Goal: Task Accomplishment & Management: Manage account settings

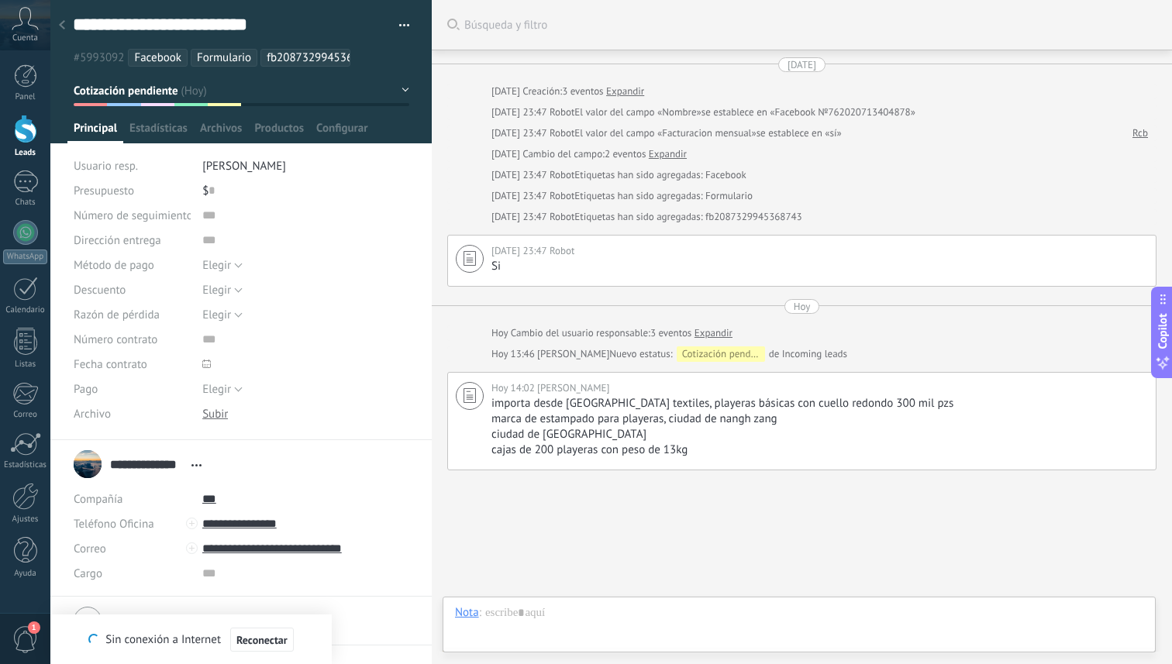
scroll to position [23, 0]
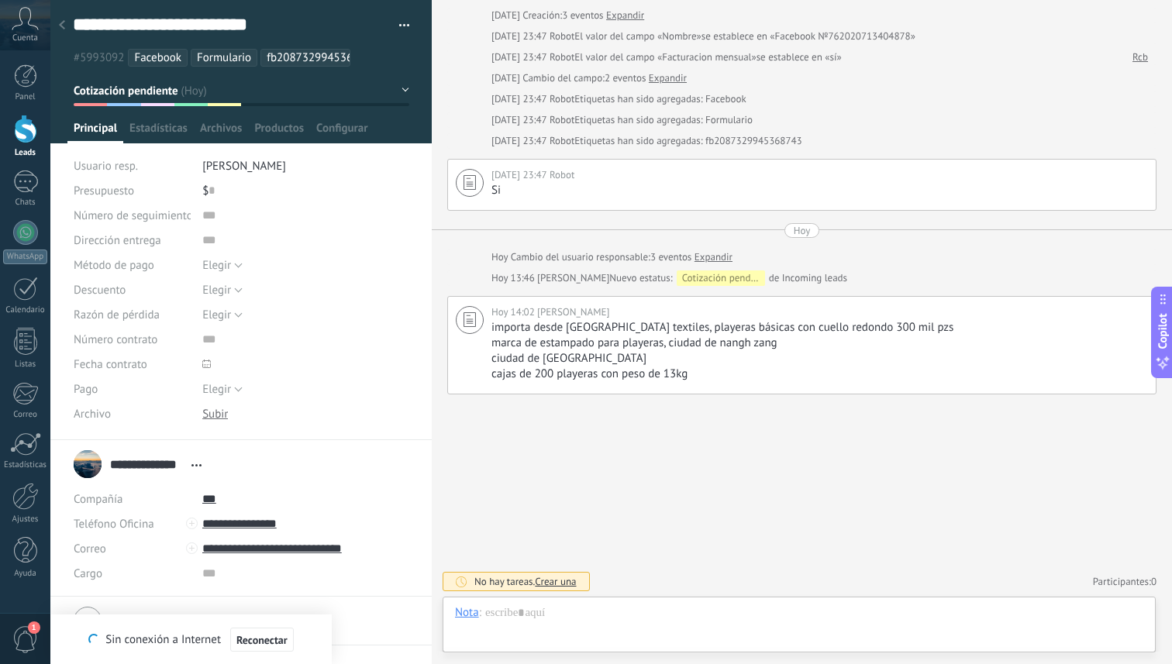
click at [18, 139] on div at bounding box center [25, 129] width 23 height 29
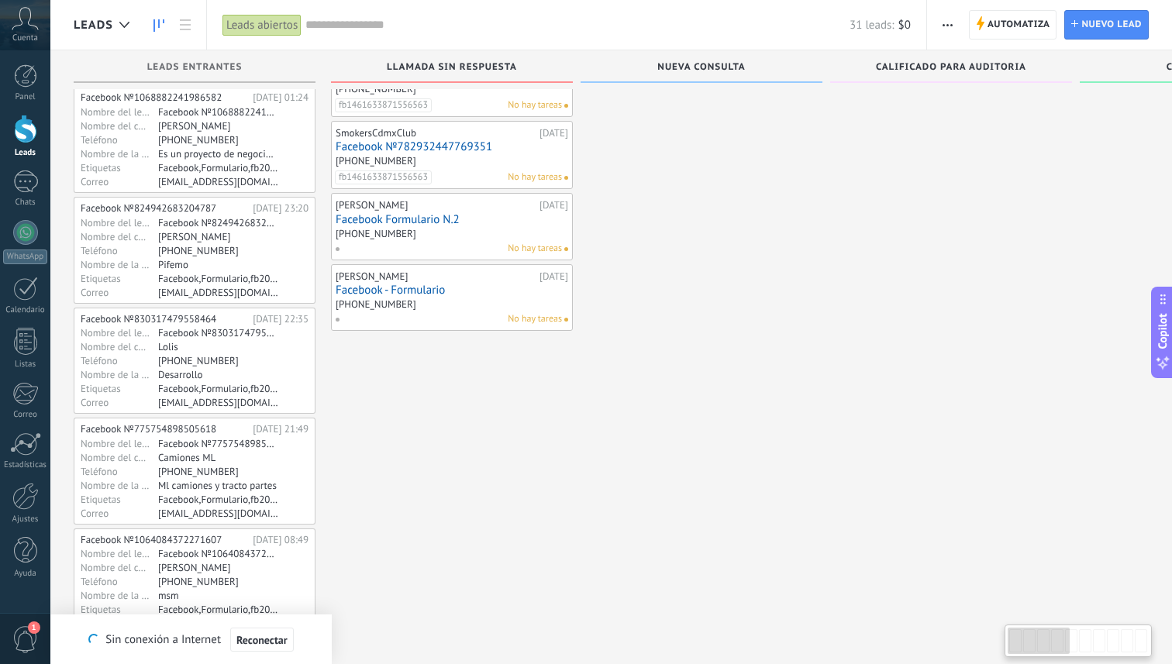
scroll to position [467, 0]
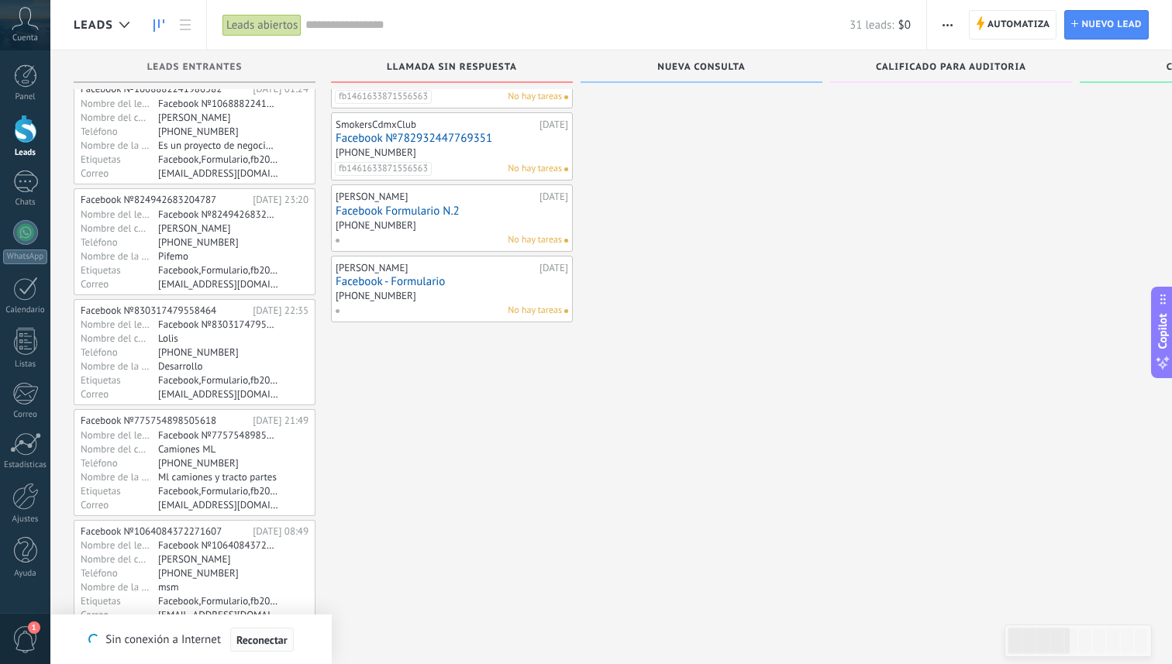
click at [257, 637] on span "Reconectar" at bounding box center [261, 640] width 51 height 11
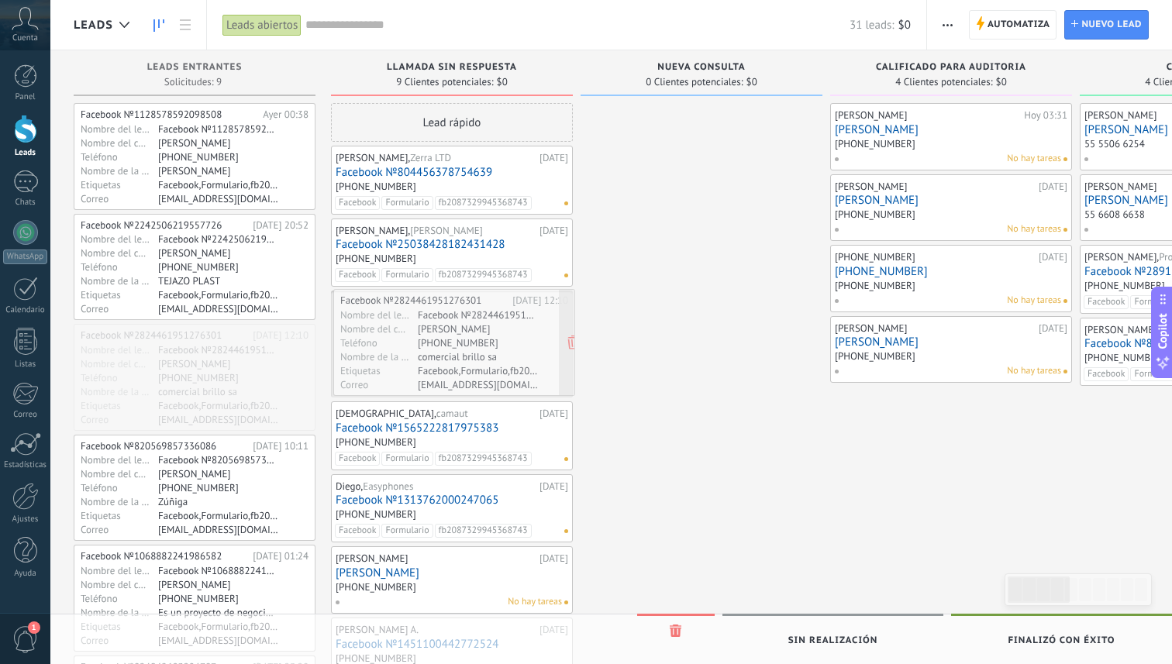
drag, startPoint x: 260, startPoint y: 384, endPoint x: 521, endPoint y: 350, distance: 262.7
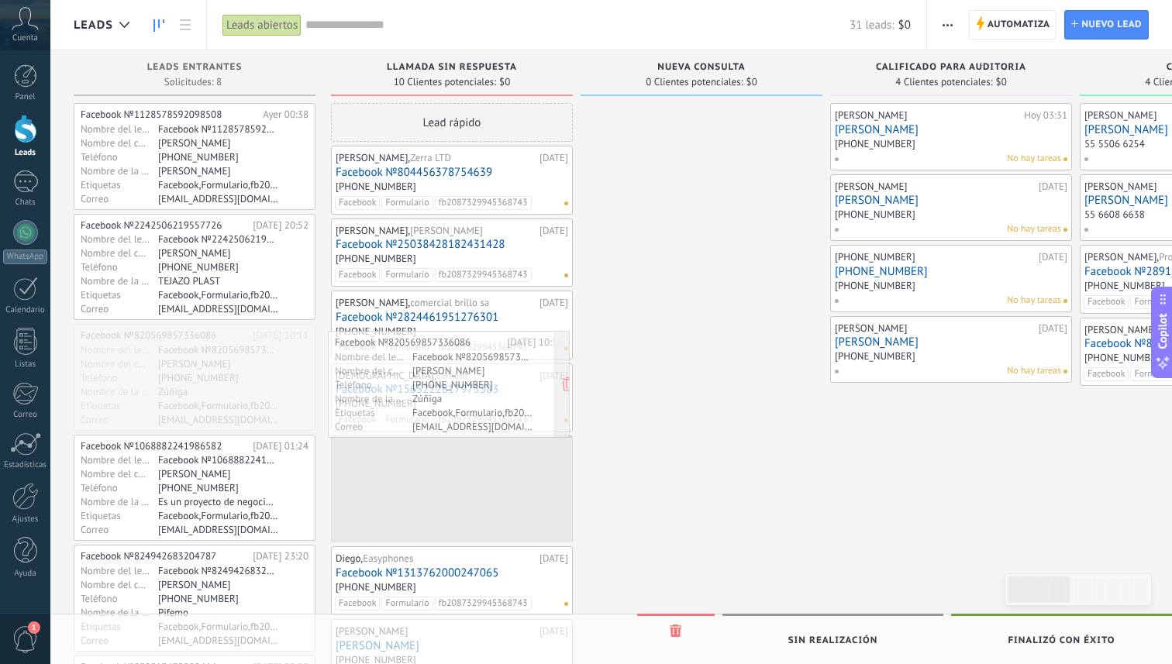
drag, startPoint x: 213, startPoint y: 386, endPoint x: 472, endPoint y: 393, distance: 259.0
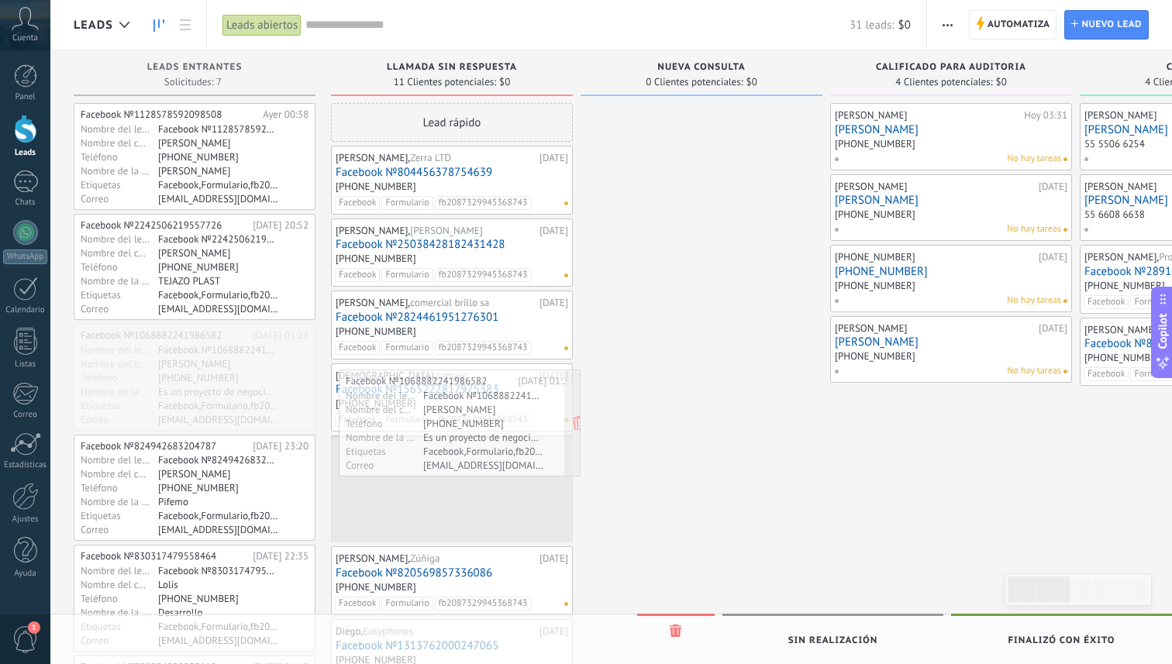
drag, startPoint x: 242, startPoint y: 372, endPoint x: 507, endPoint y: 418, distance: 269.0
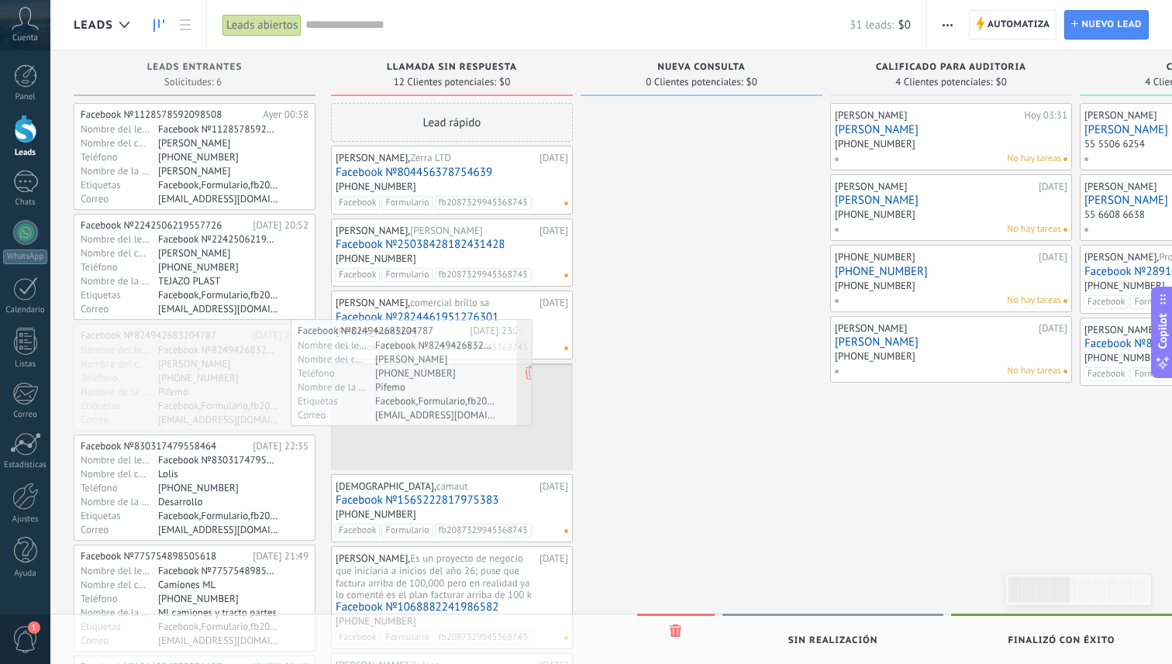
drag, startPoint x: 240, startPoint y: 372, endPoint x: 457, endPoint y: 367, distance: 217.1
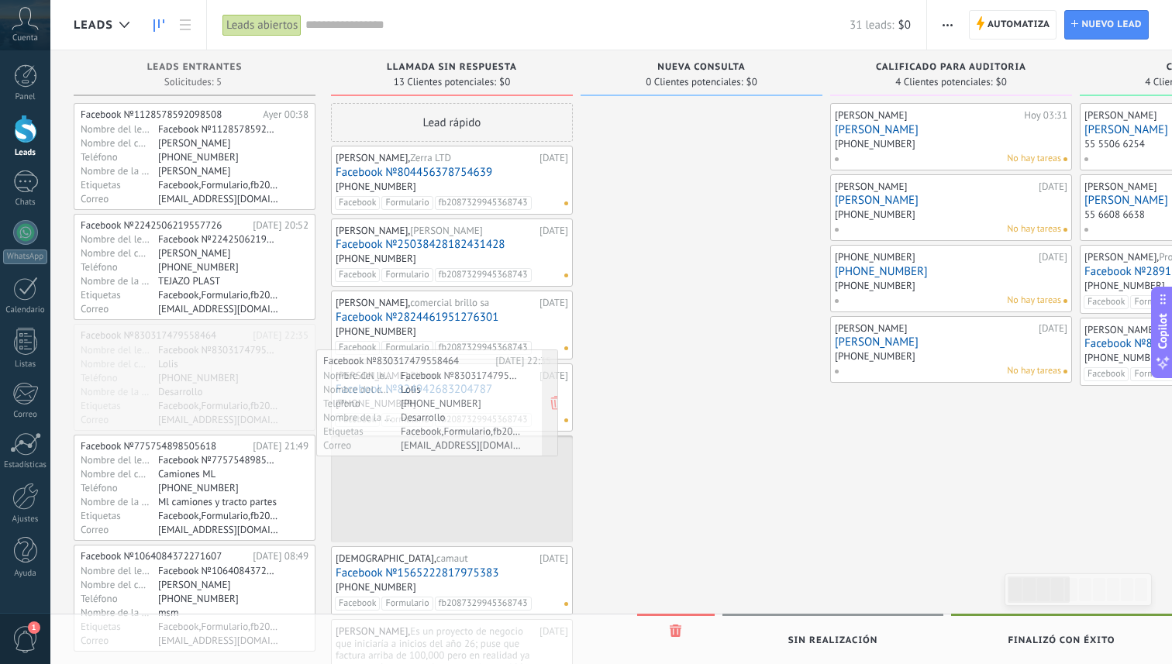
drag, startPoint x: 252, startPoint y: 366, endPoint x: 499, endPoint y: 393, distance: 248.7
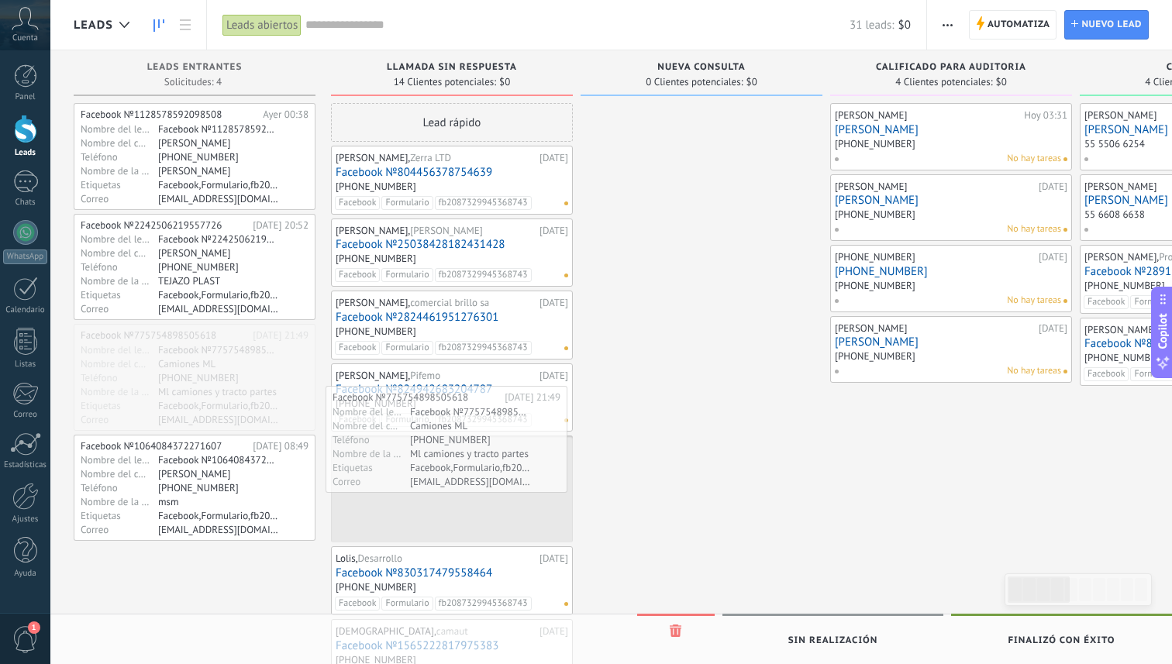
drag, startPoint x: 260, startPoint y: 364, endPoint x: 505, endPoint y: 426, distance: 251.9
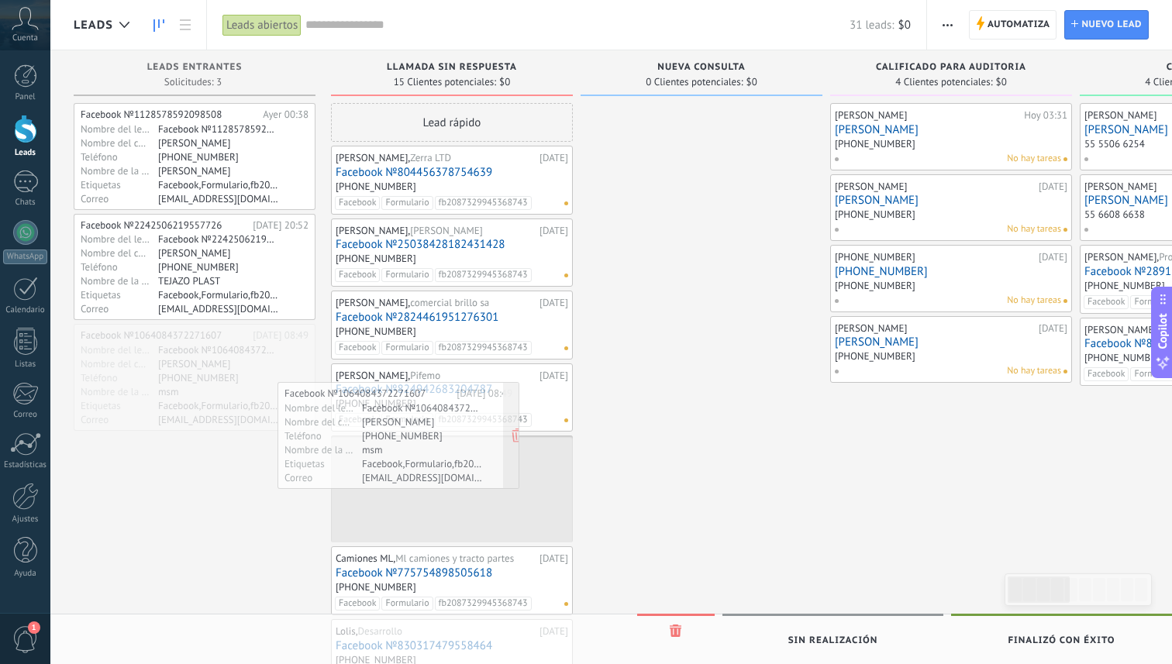
drag, startPoint x: 234, startPoint y: 389, endPoint x: 438, endPoint y: 447, distance: 212.0
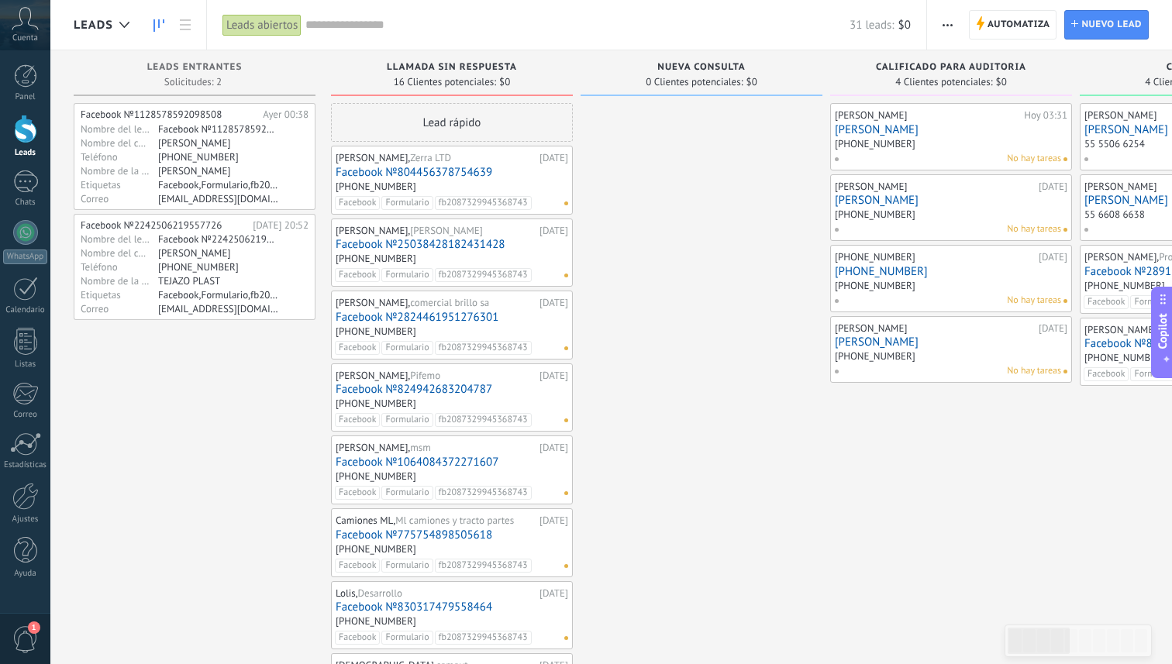
click at [550, 498] on div "Facebook Formulario fb2087329945368743 No hay tareas" at bounding box center [448, 493] width 227 height 14
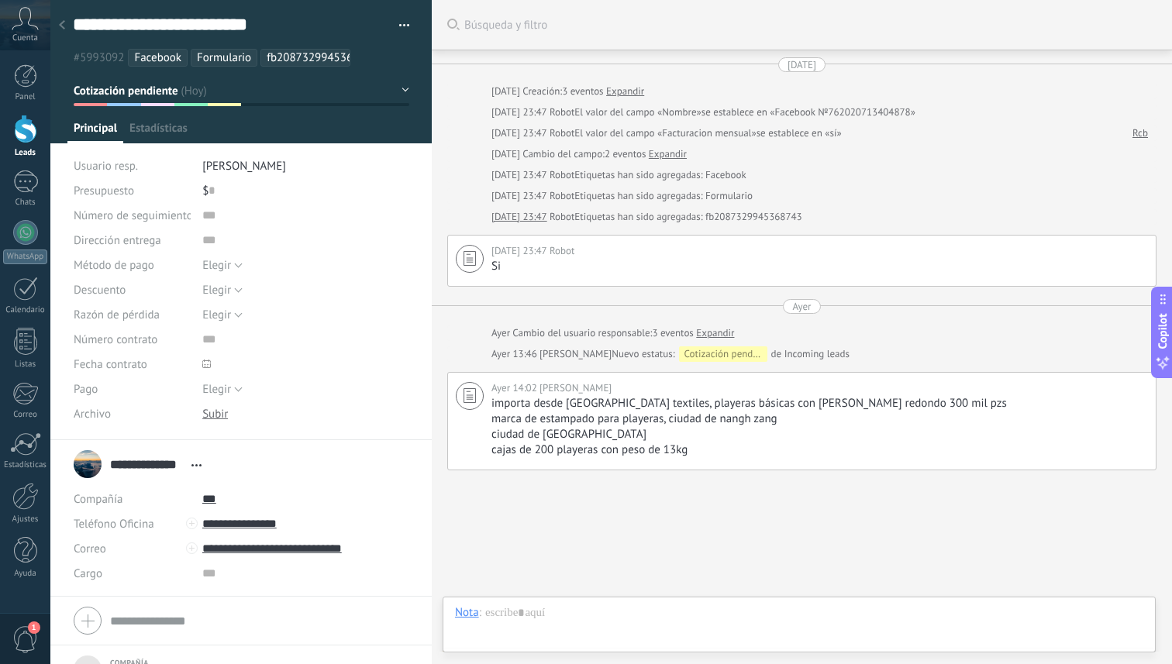
scroll to position [76, 0]
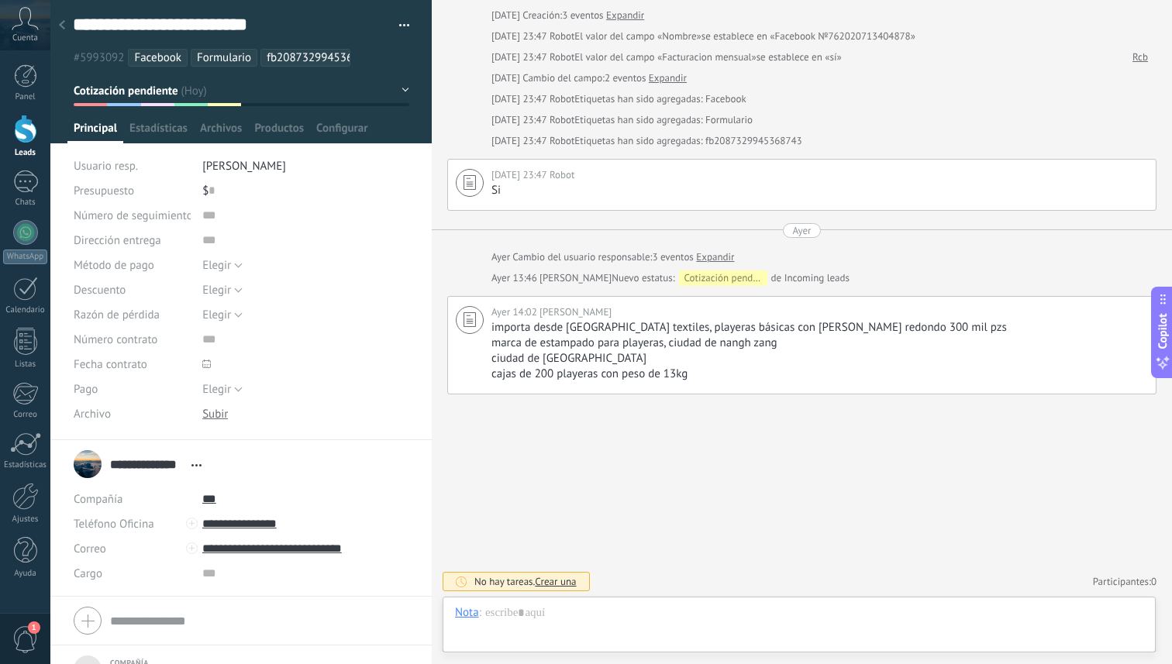
click at [21, 126] on div at bounding box center [25, 129] width 23 height 29
click at [26, 128] on div at bounding box center [25, 129] width 23 height 29
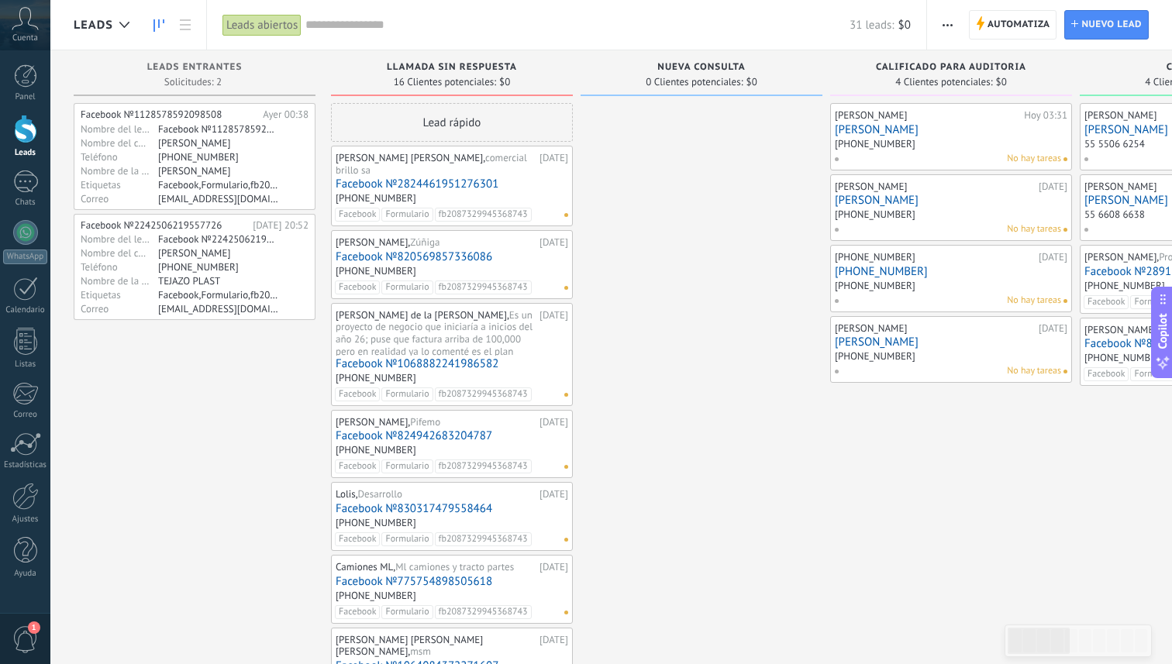
click at [872, 202] on link "[PERSON_NAME]" at bounding box center [951, 200] width 233 height 13
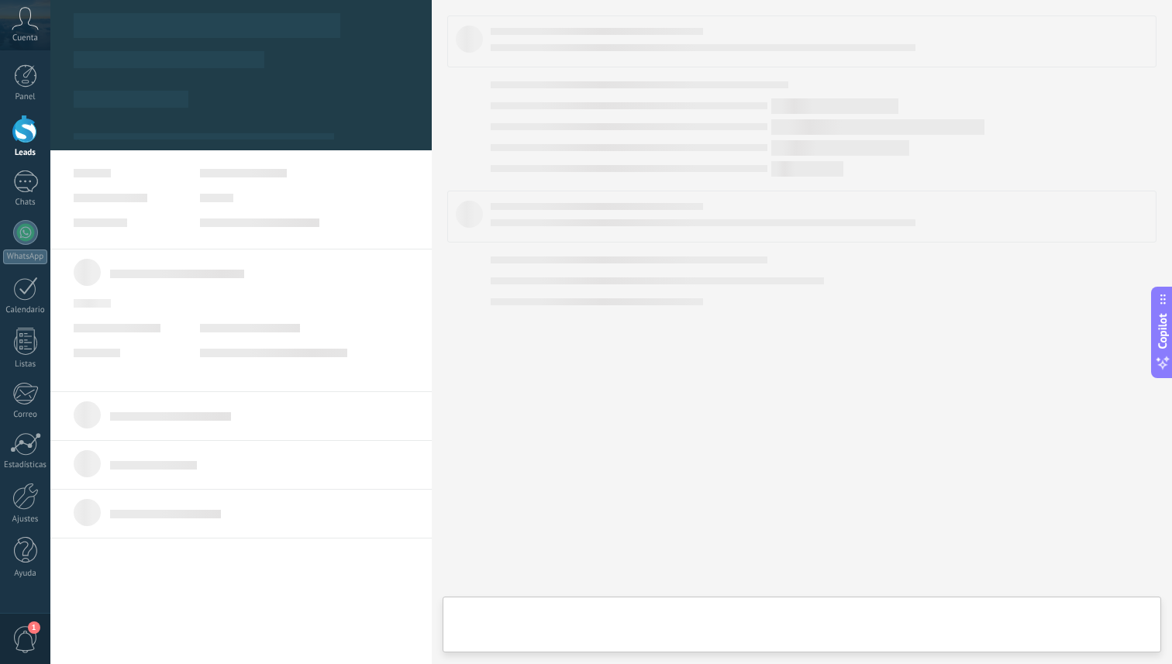
scroll to position [23, 0]
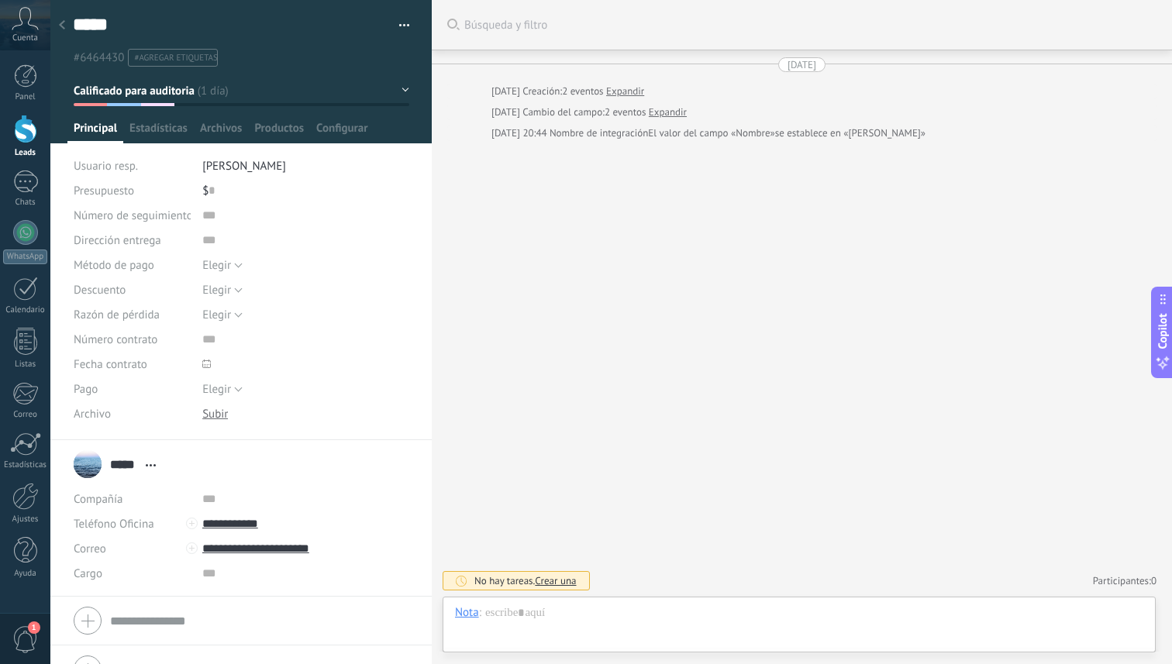
click at [14, 134] on div at bounding box center [25, 129] width 23 height 29
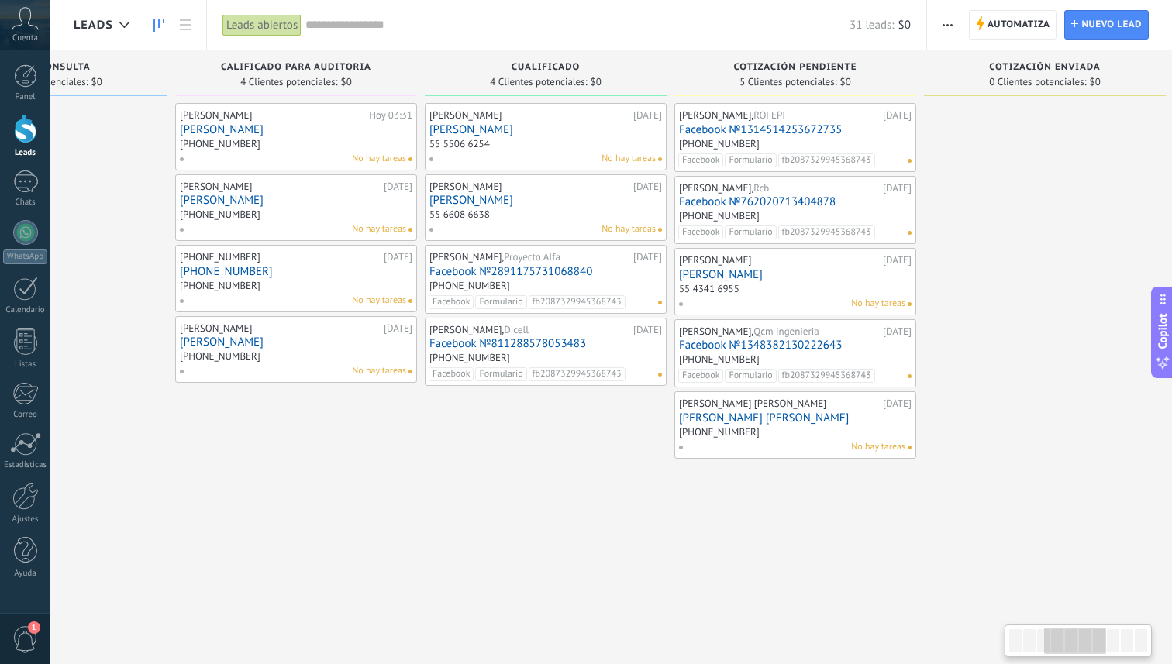
scroll to position [0, 678]
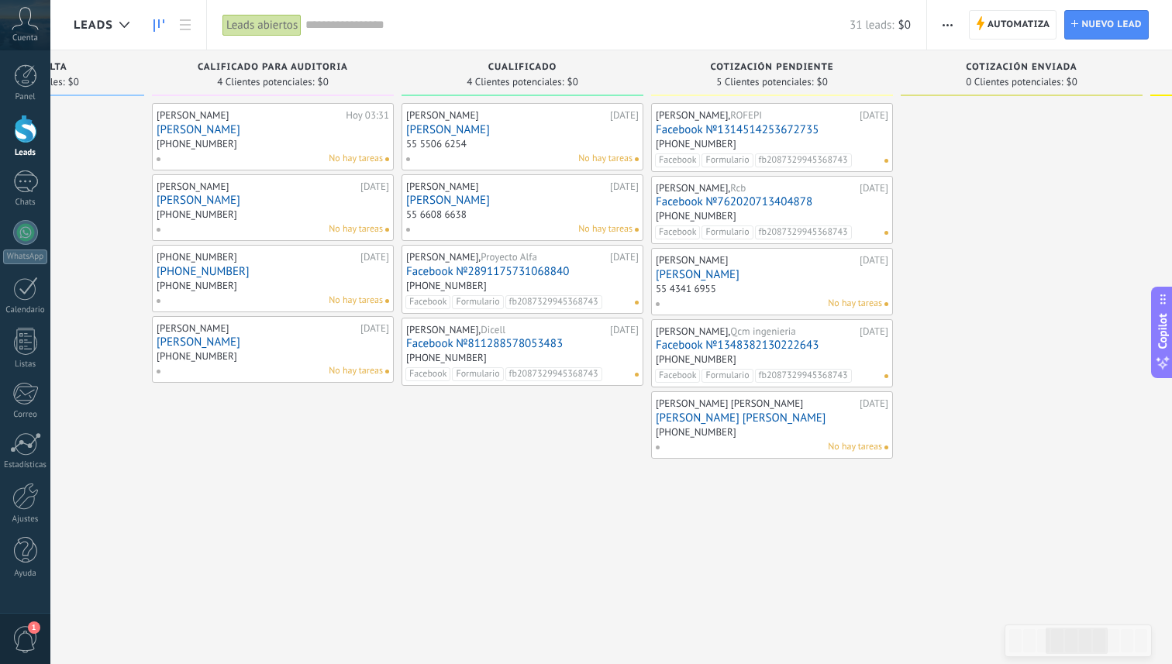
click at [733, 274] on link "[PERSON_NAME]" at bounding box center [772, 274] width 233 height 13
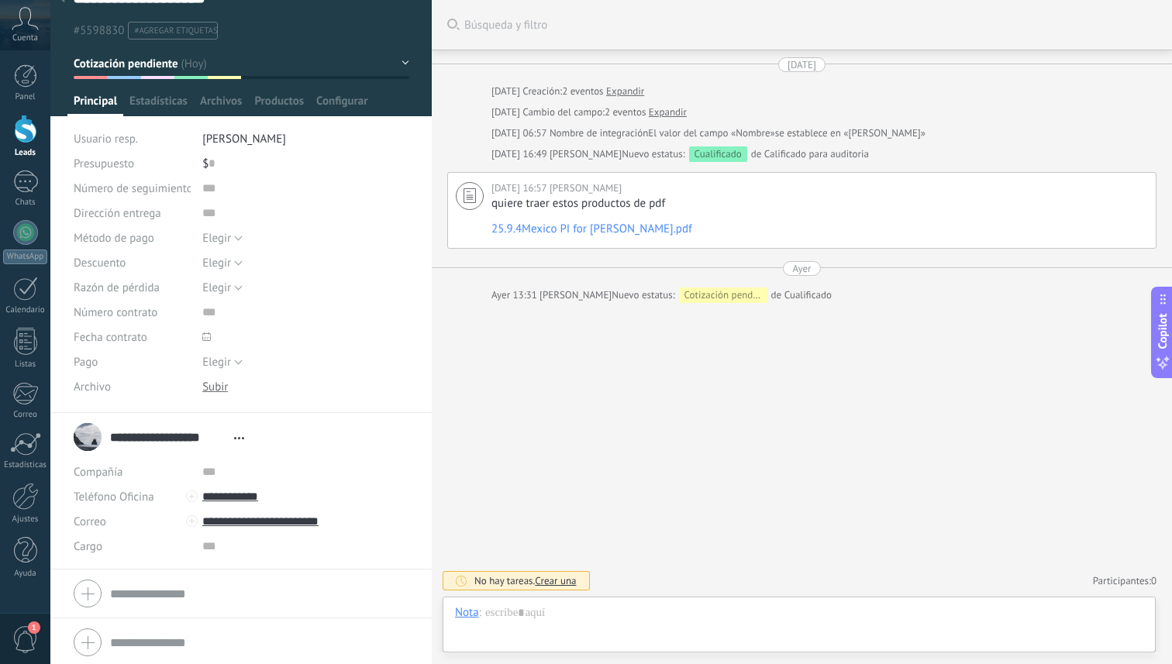
scroll to position [30, 0]
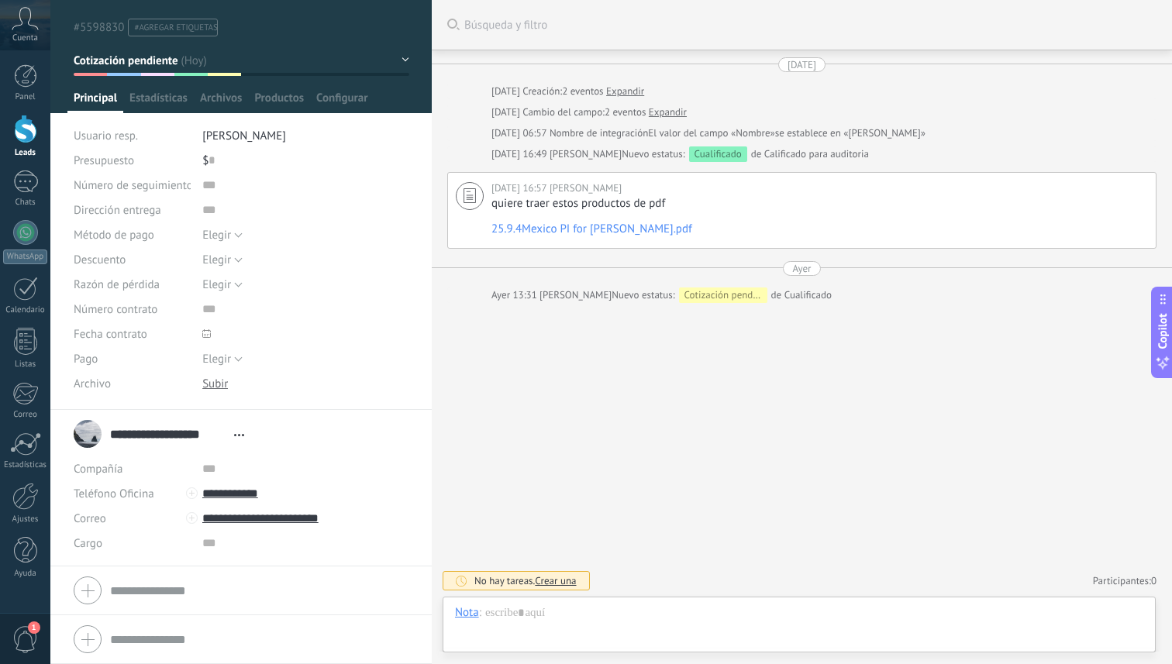
click at [29, 132] on div at bounding box center [25, 129] width 23 height 29
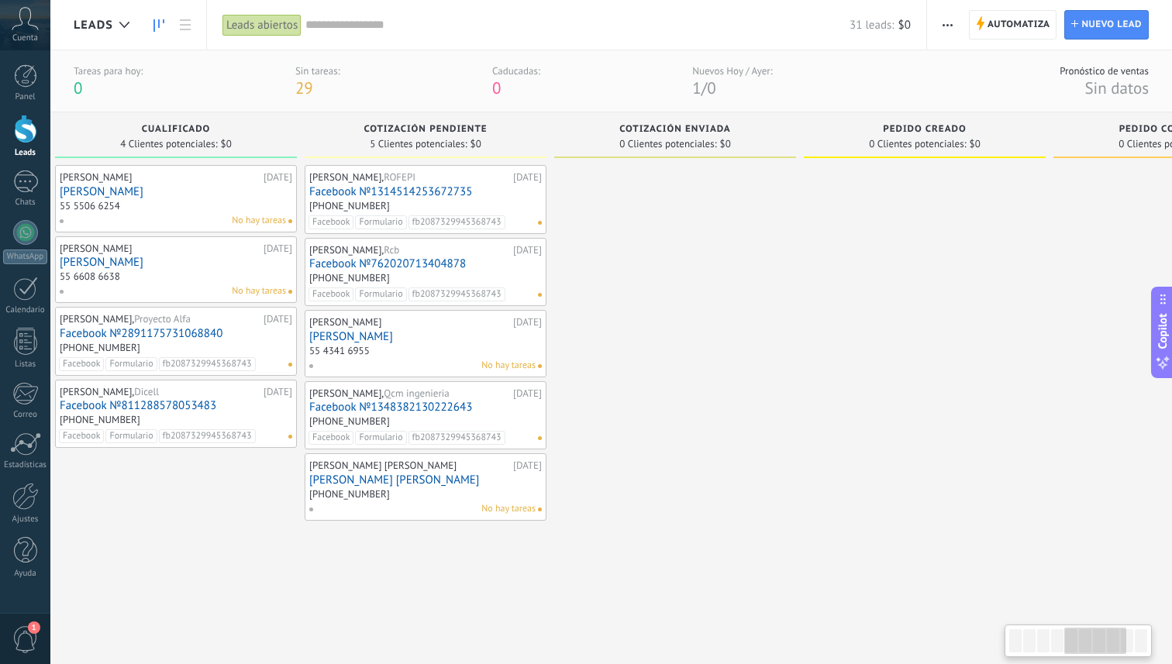
scroll to position [0, 1023]
click at [406, 405] on link "Facebook №1348382130222643" at bounding box center [427, 407] width 233 height 13
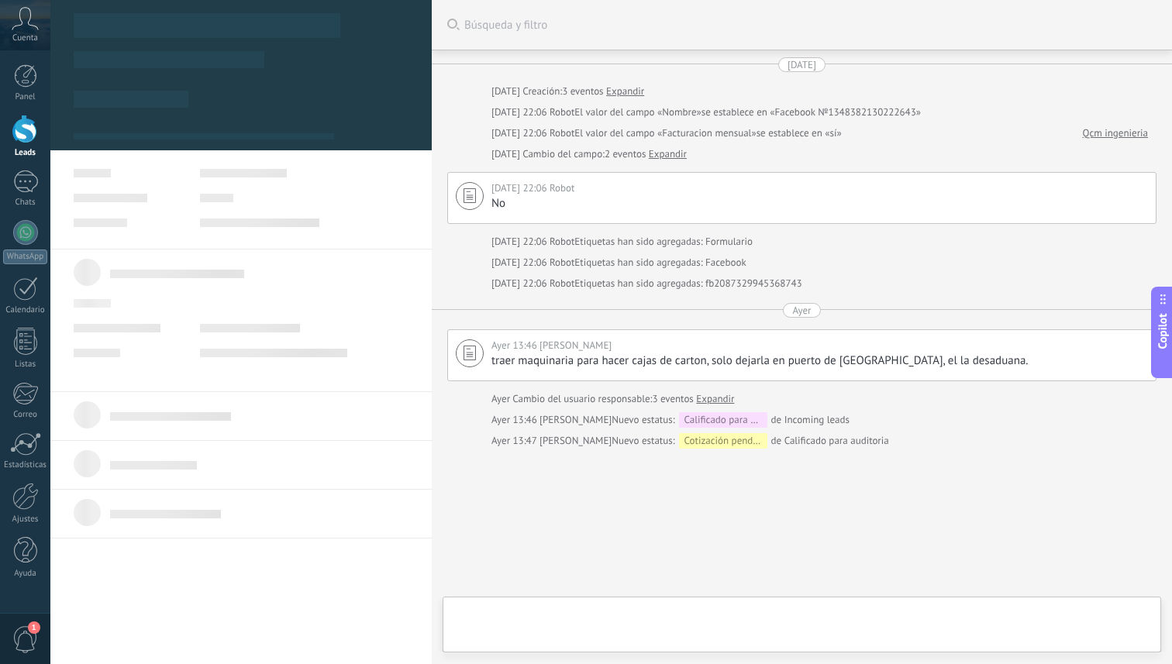
type textarea "**********"
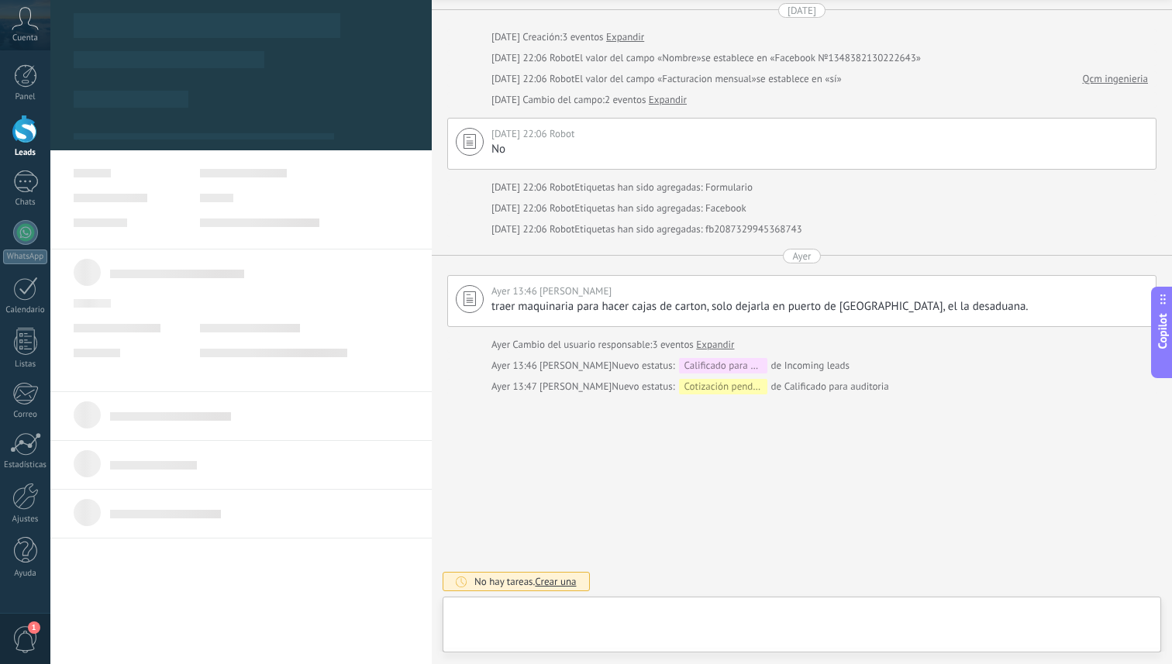
scroll to position [23, 0]
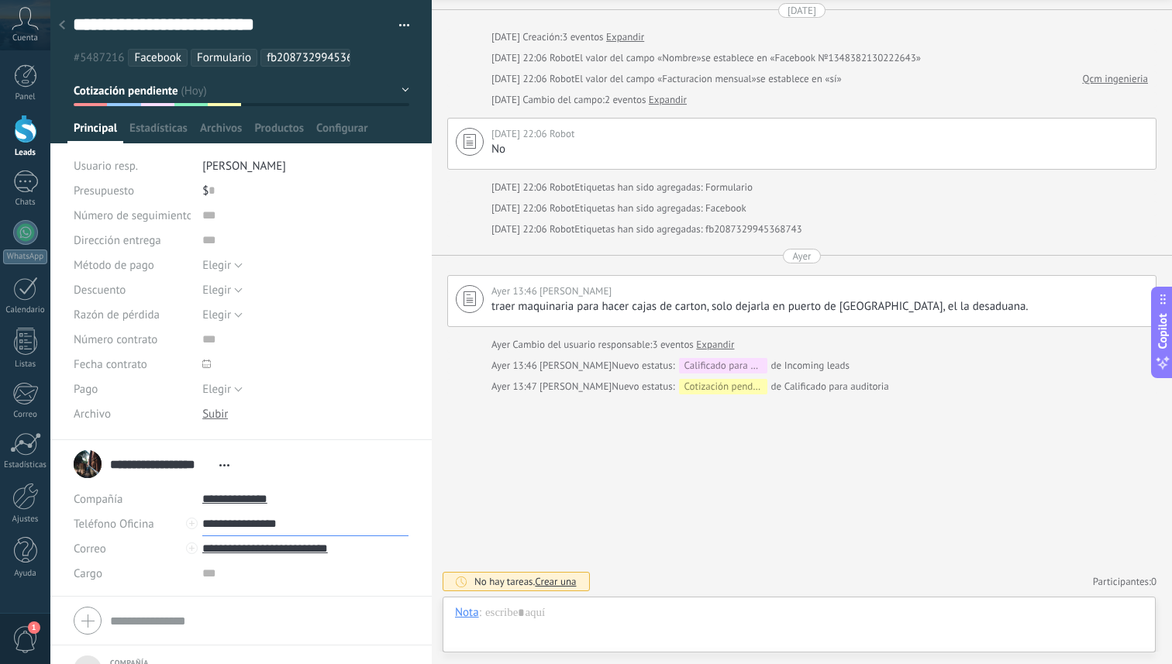
click at [295, 518] on input "**********" at bounding box center [305, 524] width 206 height 25
click at [251, 574] on div "Copiar" at bounding box center [240, 577] width 75 height 26
type input "**********"
click at [24, 137] on div at bounding box center [25, 129] width 23 height 29
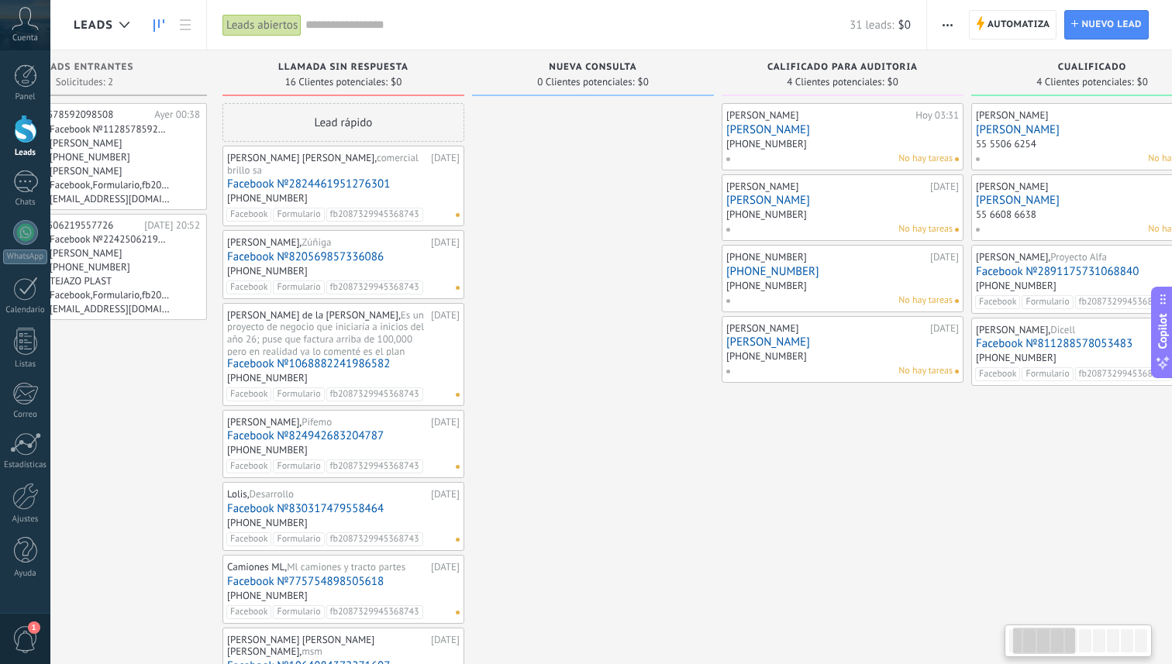
scroll to position [0, 126]
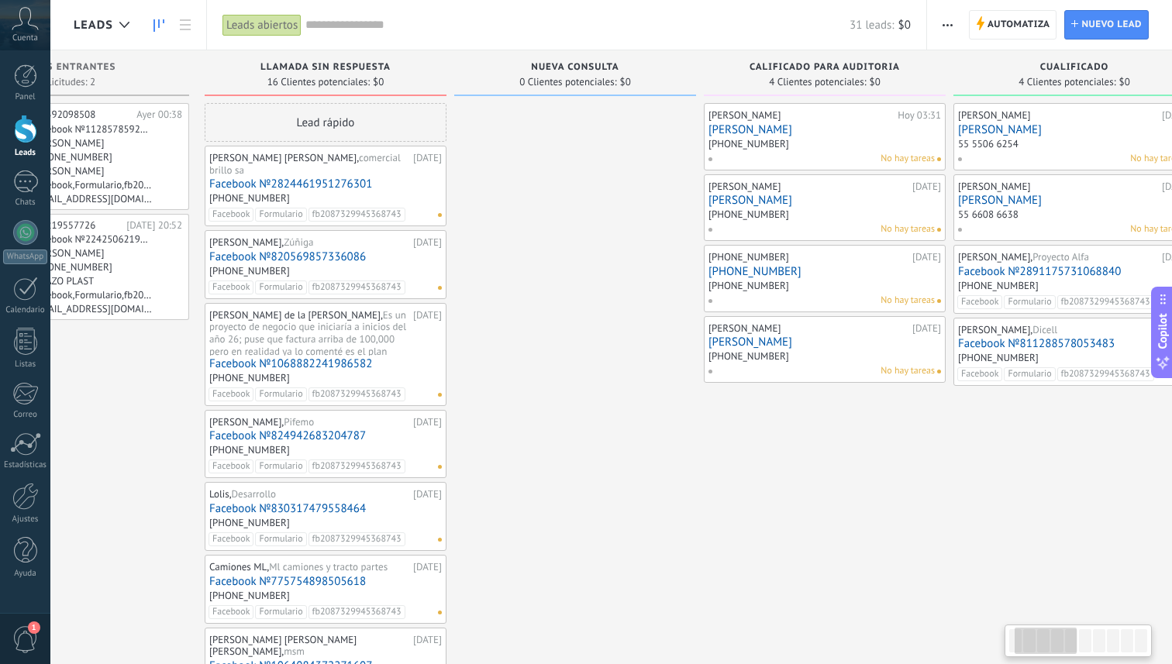
click at [847, 204] on link "[PERSON_NAME]" at bounding box center [824, 200] width 233 height 13
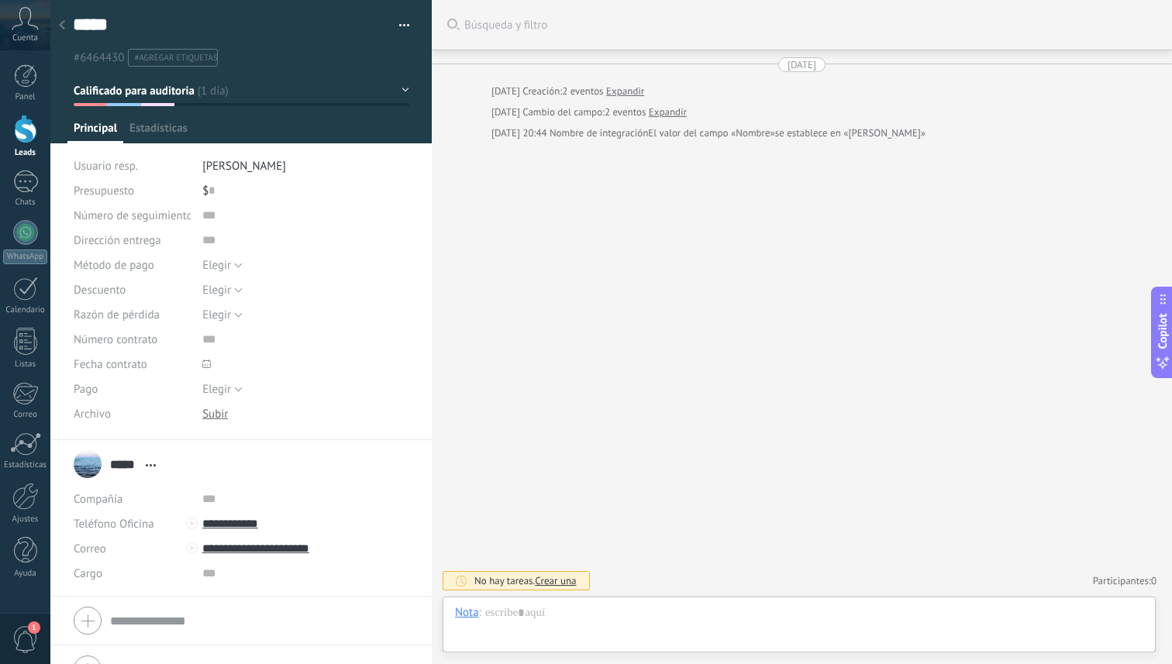
scroll to position [23, 0]
click at [634, 87] on link "Expandir" at bounding box center [625, 92] width 38 height 16
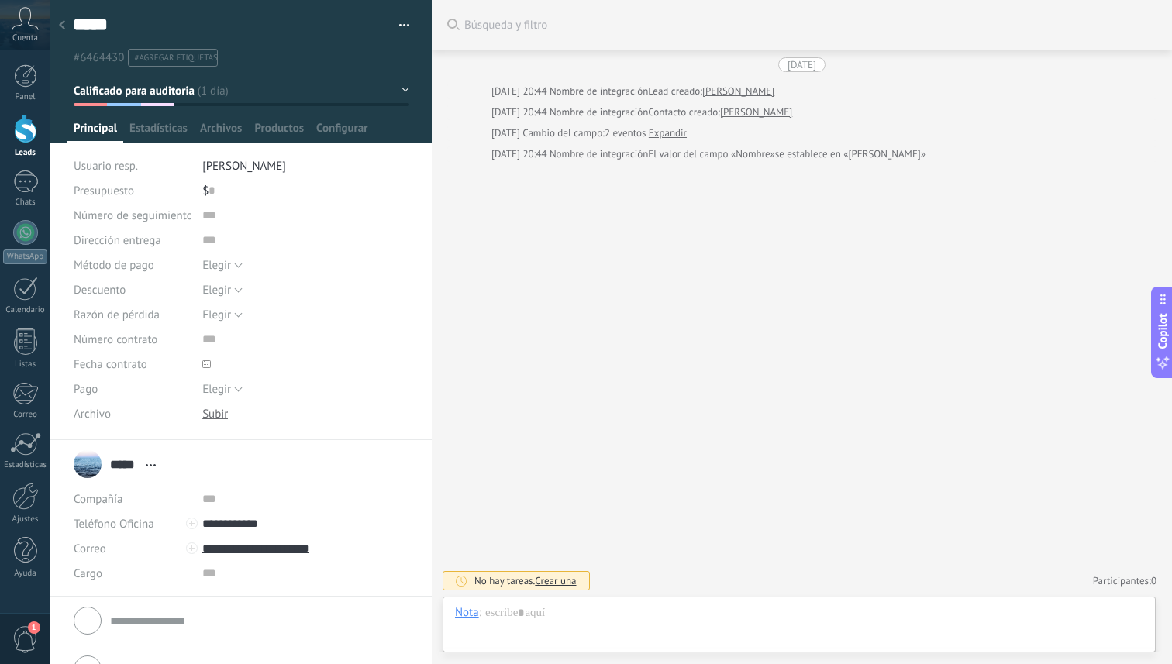
click at [682, 136] on link "Expandir" at bounding box center [668, 134] width 38 height 16
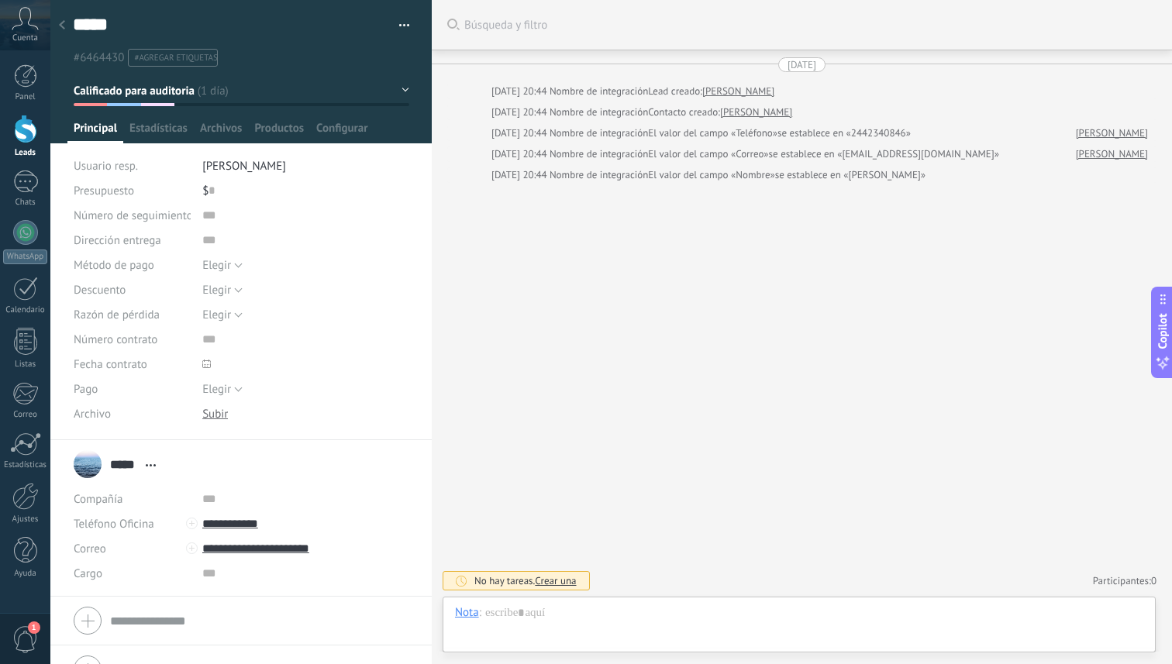
click at [31, 122] on div at bounding box center [25, 129] width 23 height 29
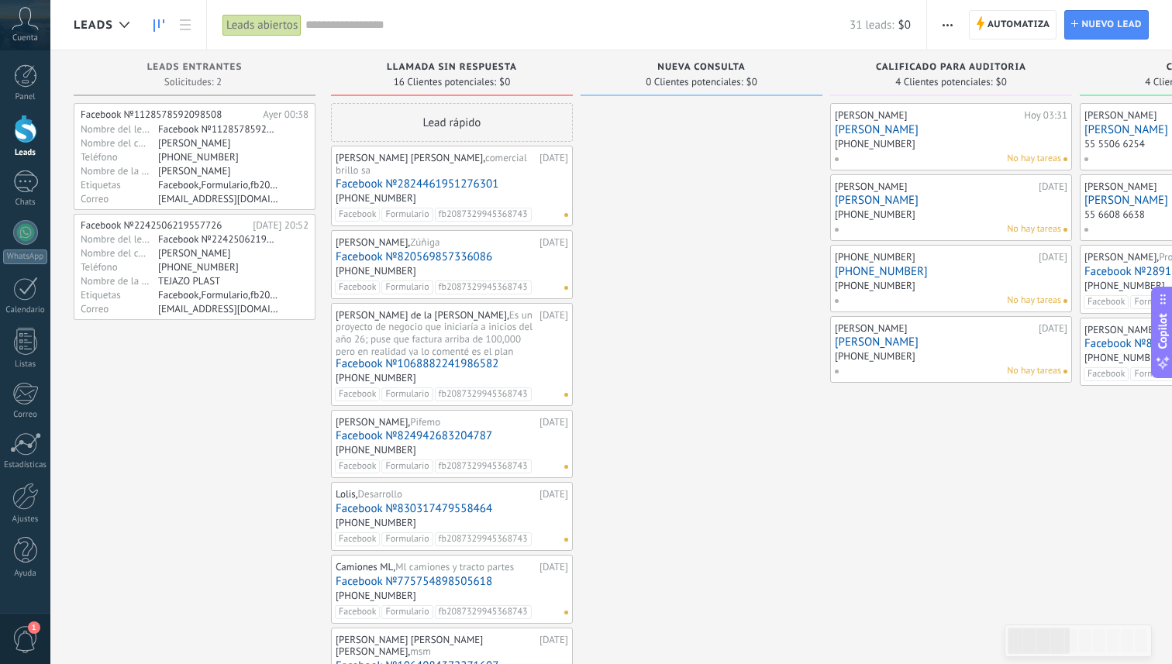
click at [953, 128] on link "[PERSON_NAME]" at bounding box center [951, 129] width 233 height 13
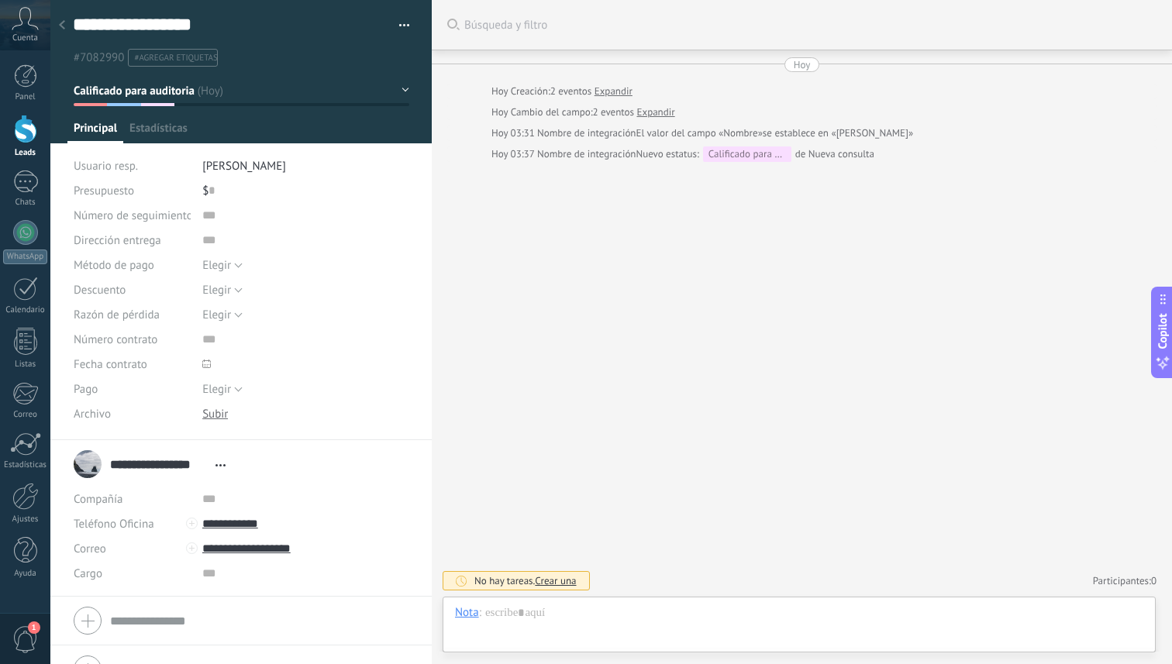
scroll to position [23, 0]
click at [657, 115] on link "Expandir" at bounding box center [655, 113] width 38 height 16
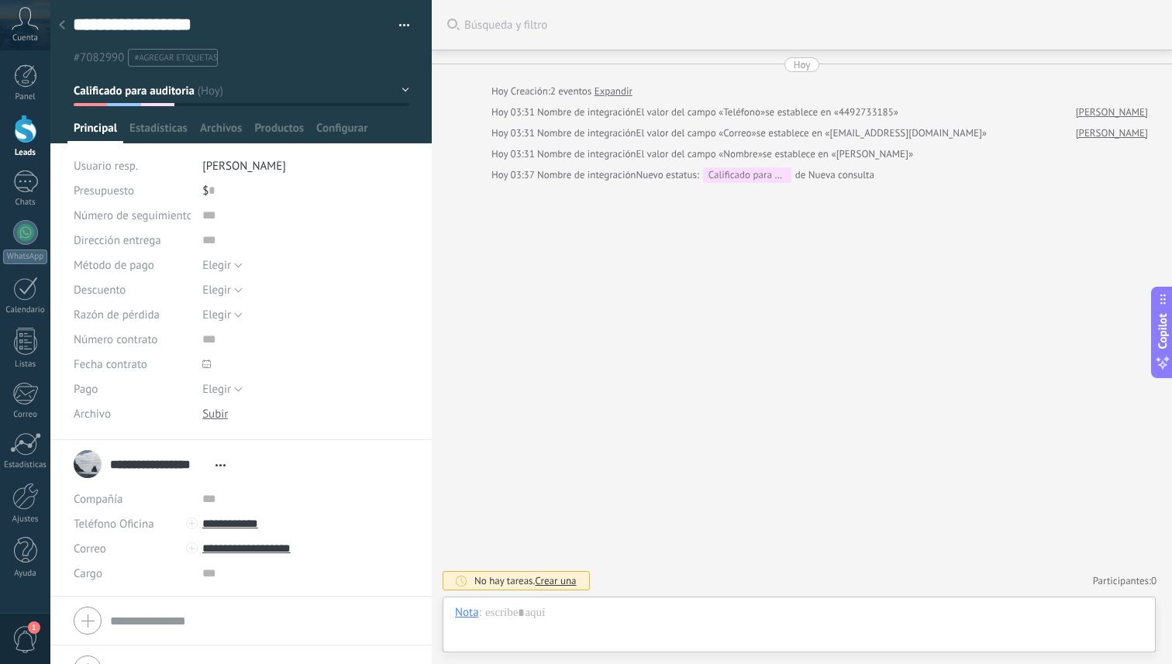
click at [615, 91] on link "Expandir" at bounding box center [614, 92] width 38 height 16
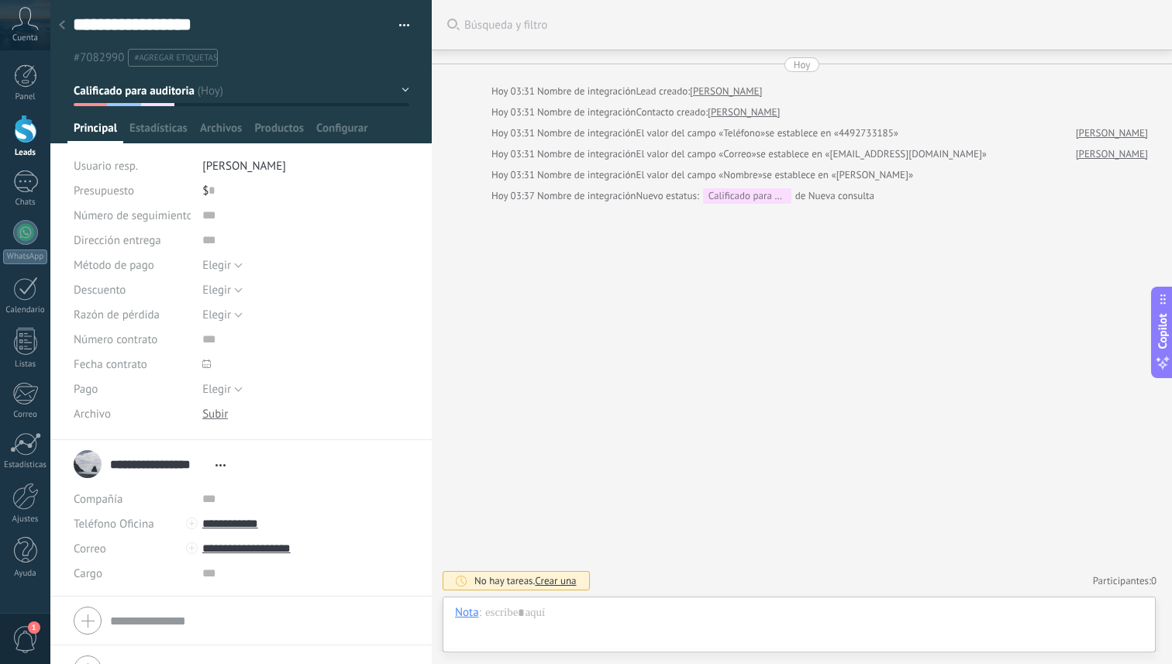
click at [26, 137] on div at bounding box center [25, 129] width 23 height 29
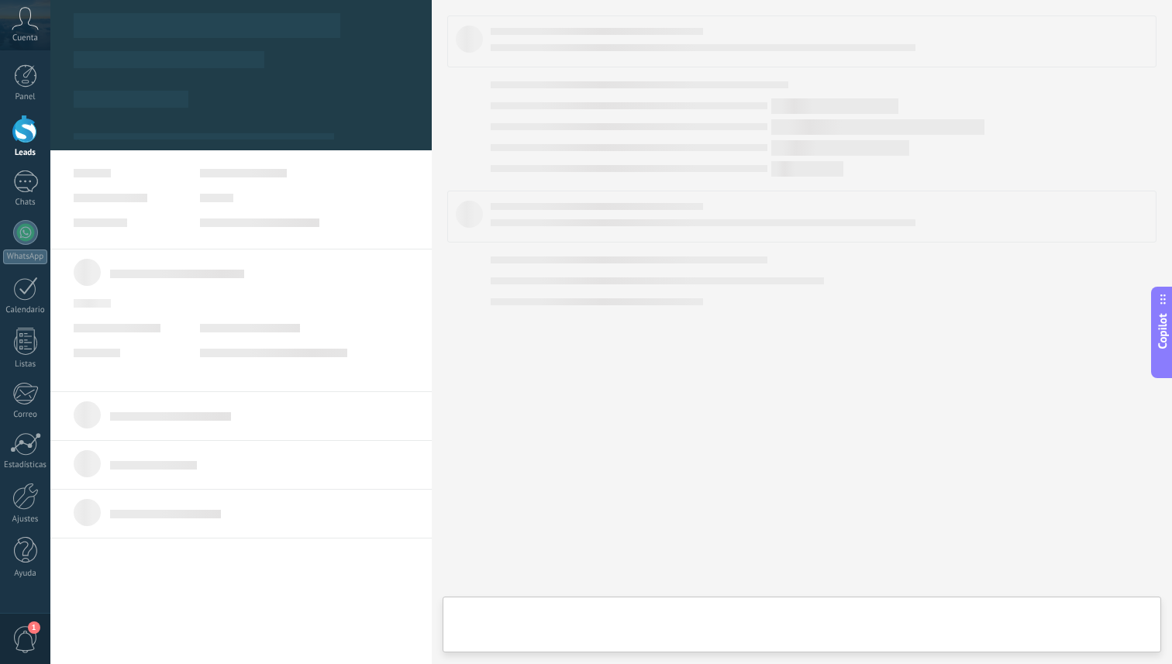
scroll to position [23, 0]
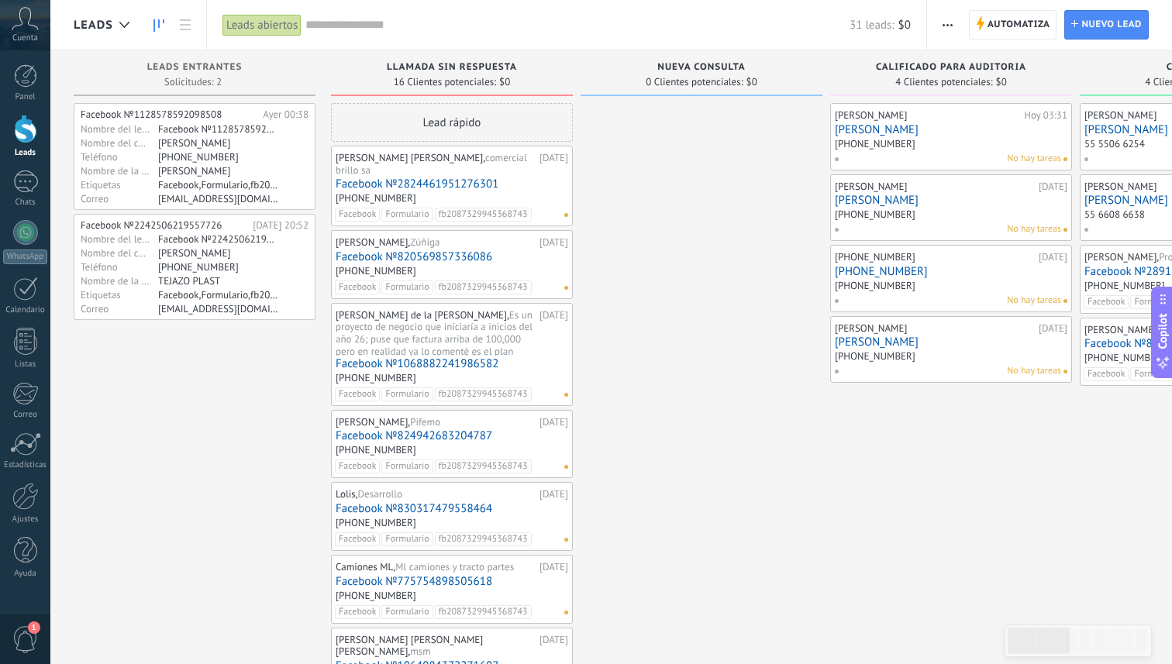
click at [25, 132] on div at bounding box center [25, 129] width 23 height 29
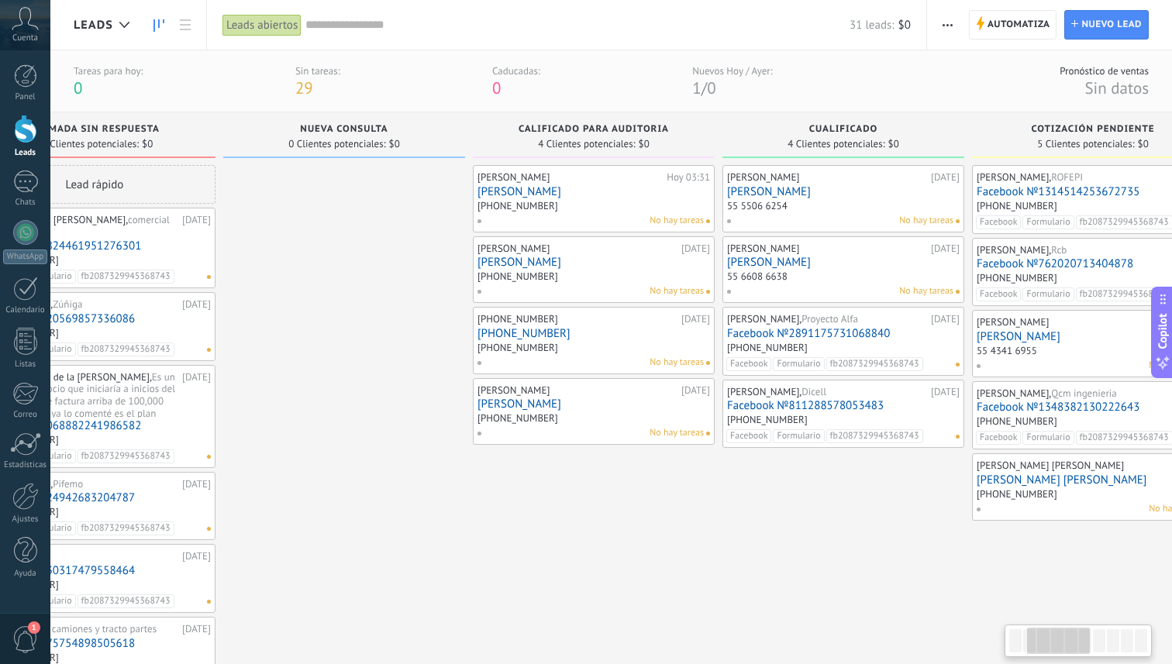
scroll to position [0, 437]
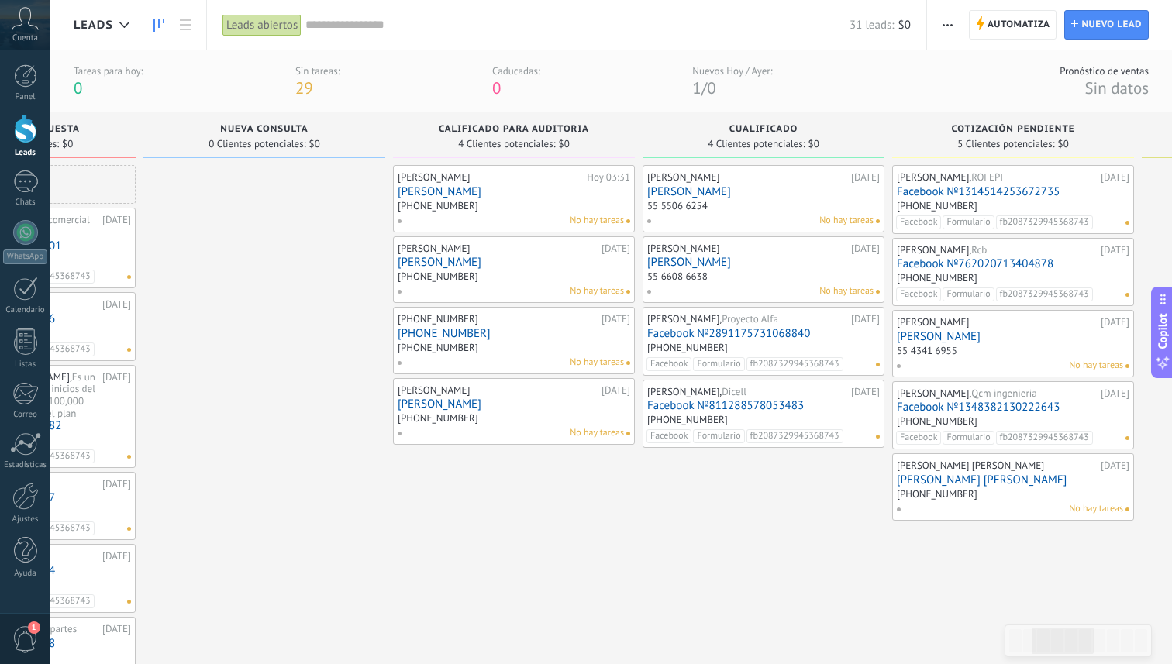
click at [767, 206] on div "55 5506 6254" at bounding box center [763, 207] width 233 height 13
click at [752, 196] on link "[PERSON_NAME]" at bounding box center [763, 191] width 233 height 13
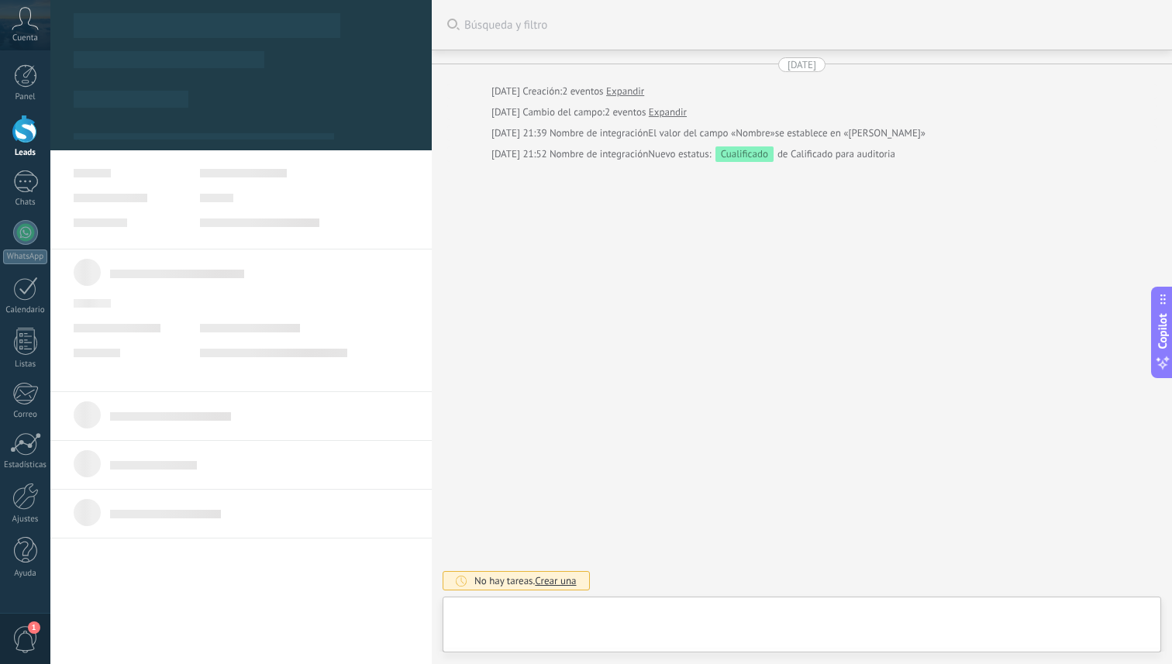
type textarea "**********"
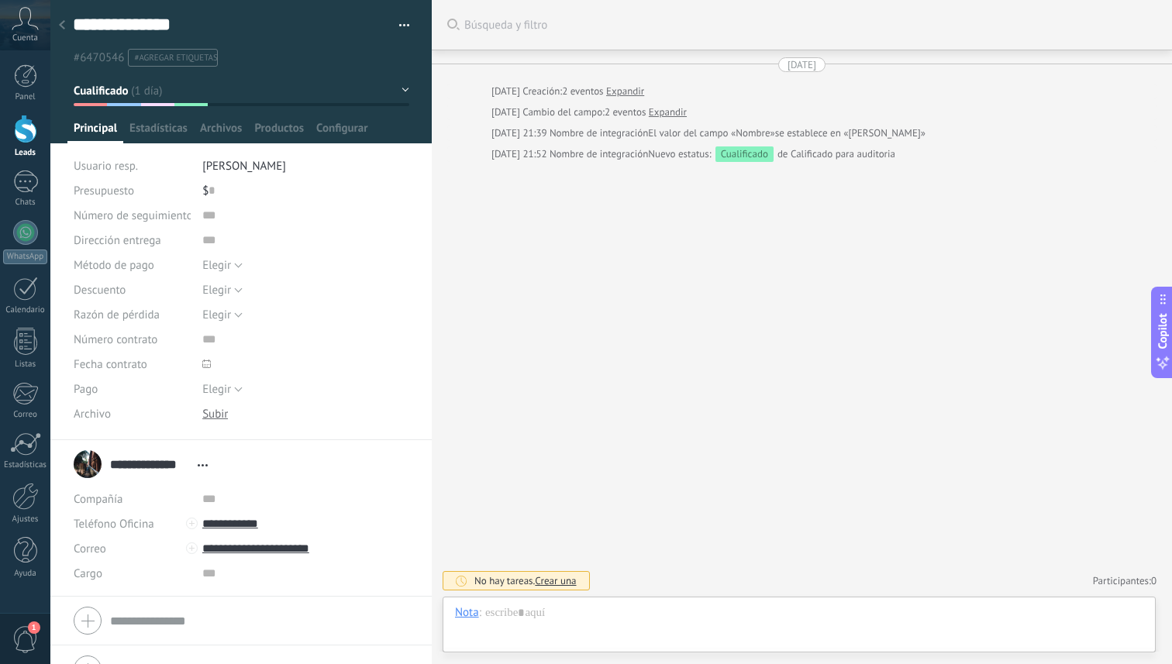
click at [644, 90] on link "Expandir" at bounding box center [625, 92] width 38 height 16
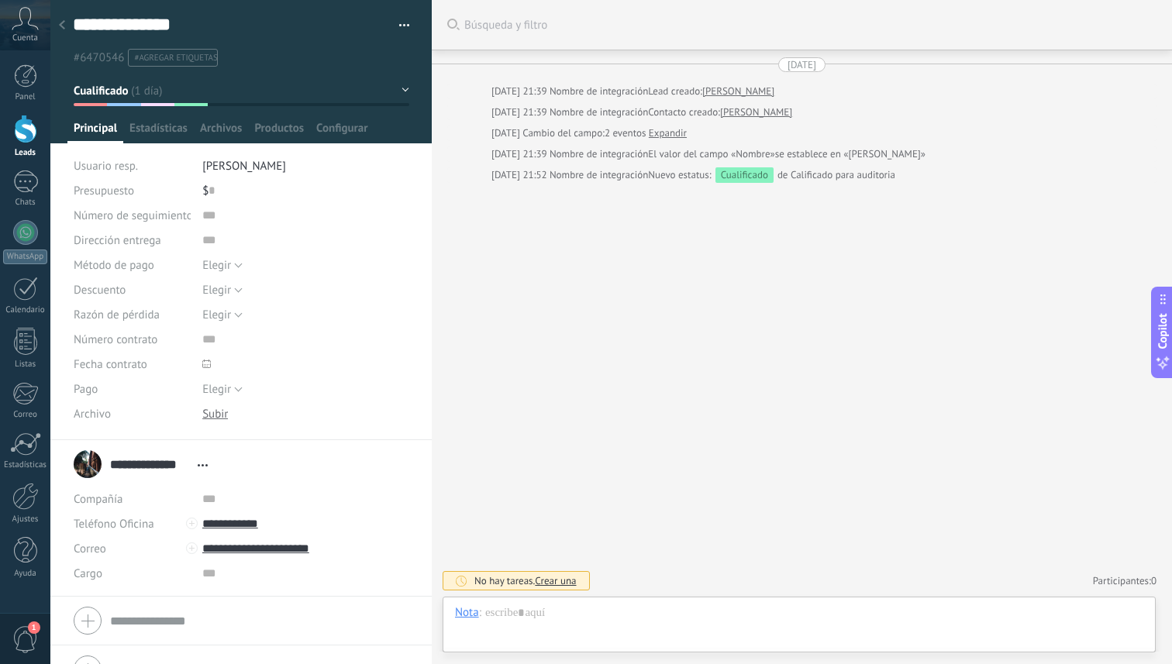
click at [683, 135] on link "Expandir" at bounding box center [668, 134] width 38 height 16
